Goal: Use online tool/utility: Utilize a website feature to perform a specific function

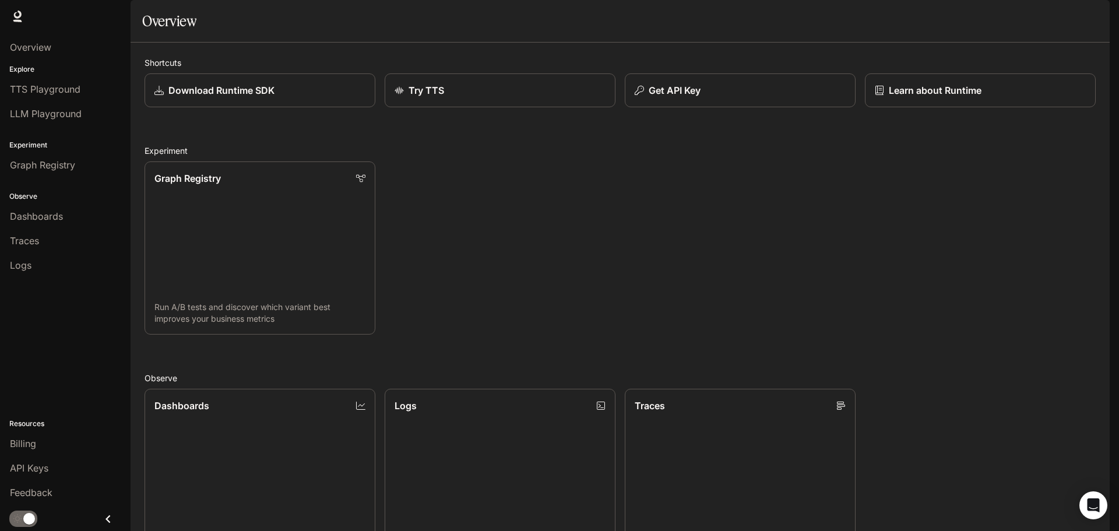
click at [535, 217] on div "Graph Registry Run A/B tests and discover which variant best improves your busi…" at bounding box center [615, 243] width 960 height 182
click at [25, 43] on span "Overview" at bounding box center [30, 47] width 41 height 14
click at [436, 97] on p "Try TTS" at bounding box center [425, 90] width 36 height 14
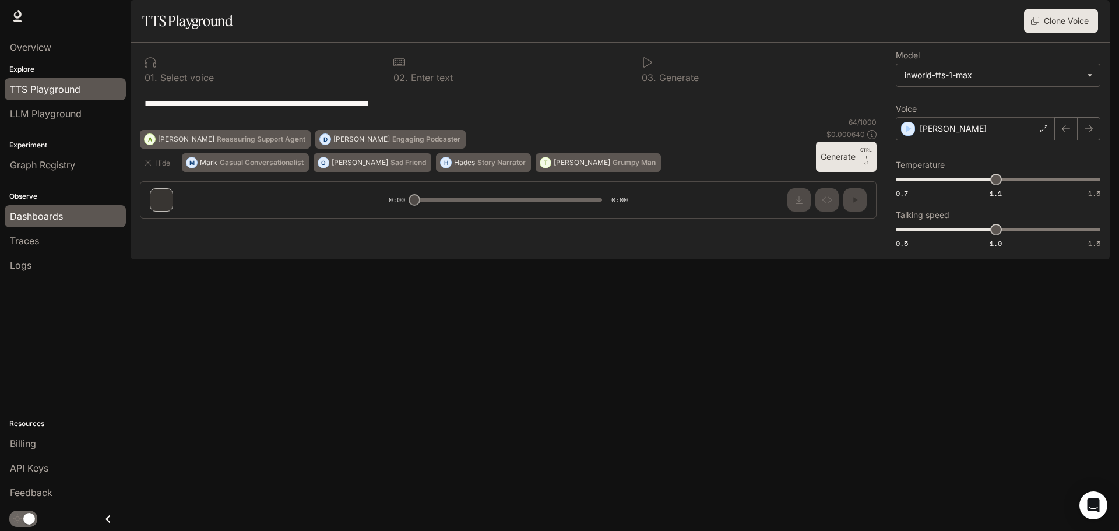
click at [91, 212] on div "Dashboards" at bounding box center [65, 216] width 111 height 14
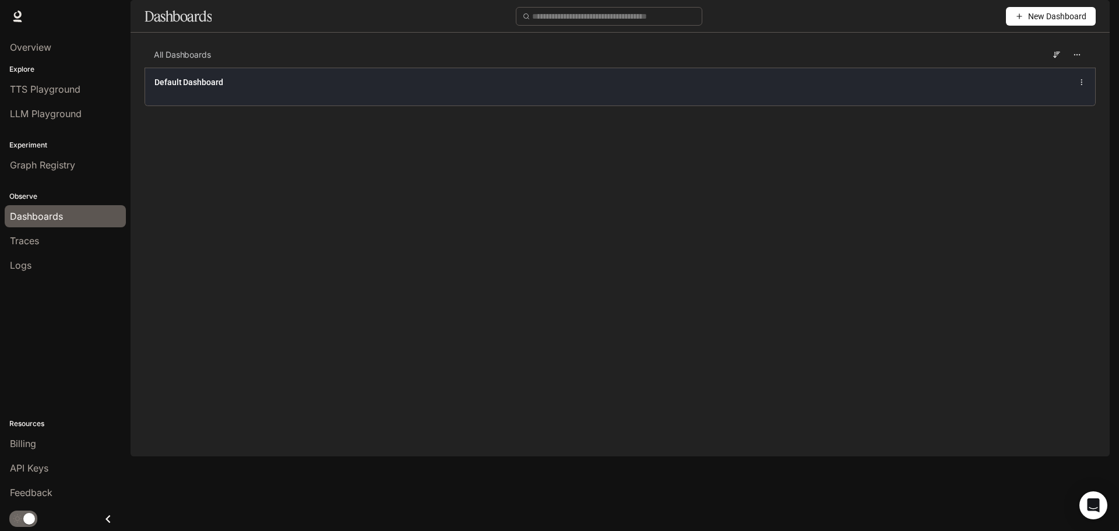
click at [320, 105] on div "Default Dashboard" at bounding box center [620, 87] width 950 height 38
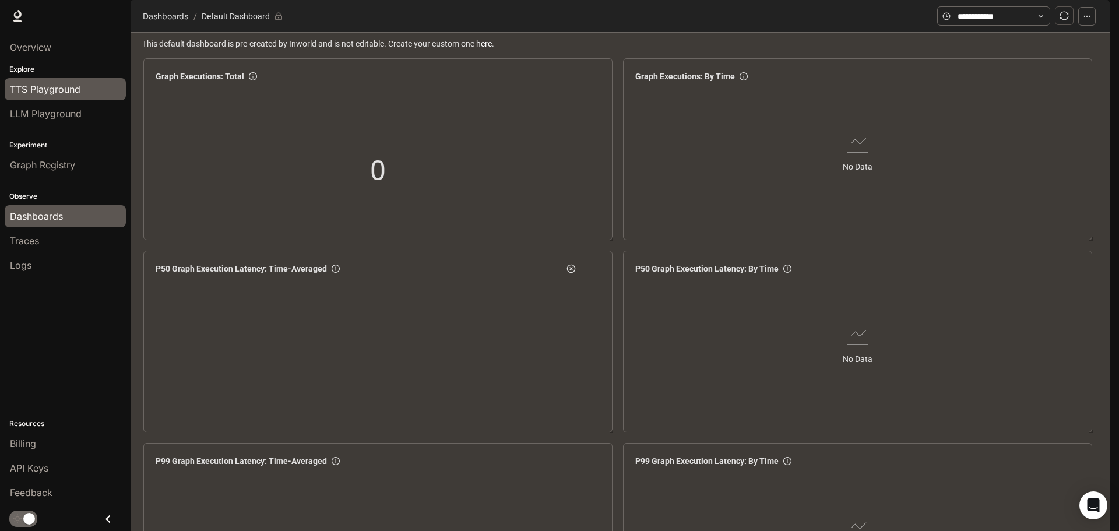
click at [74, 94] on span "TTS Playground" at bounding box center [45, 89] width 71 height 14
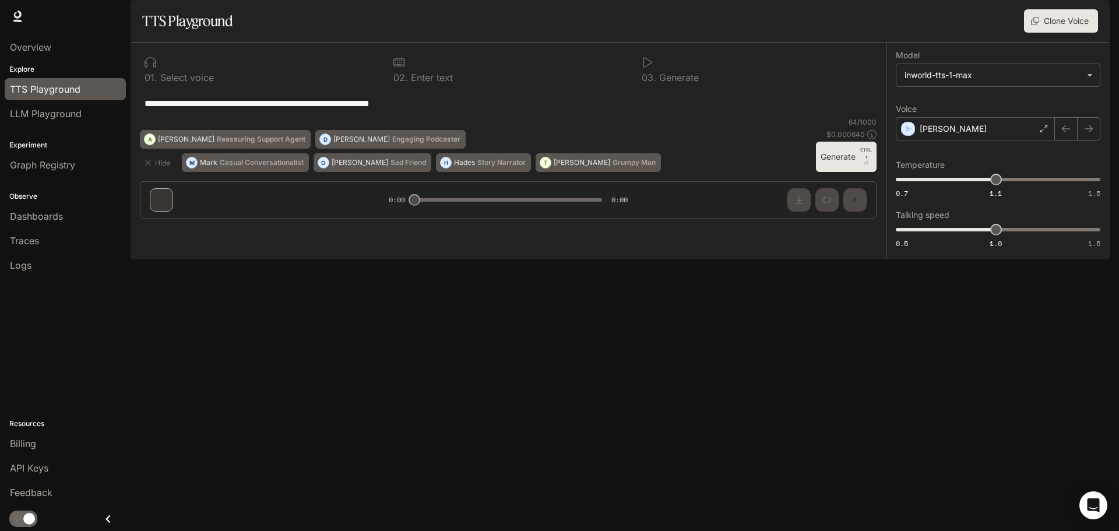
click at [157, 228] on div "**********" at bounding box center [508, 135] width 755 height 185
